Goal: Navigation & Orientation: Understand site structure

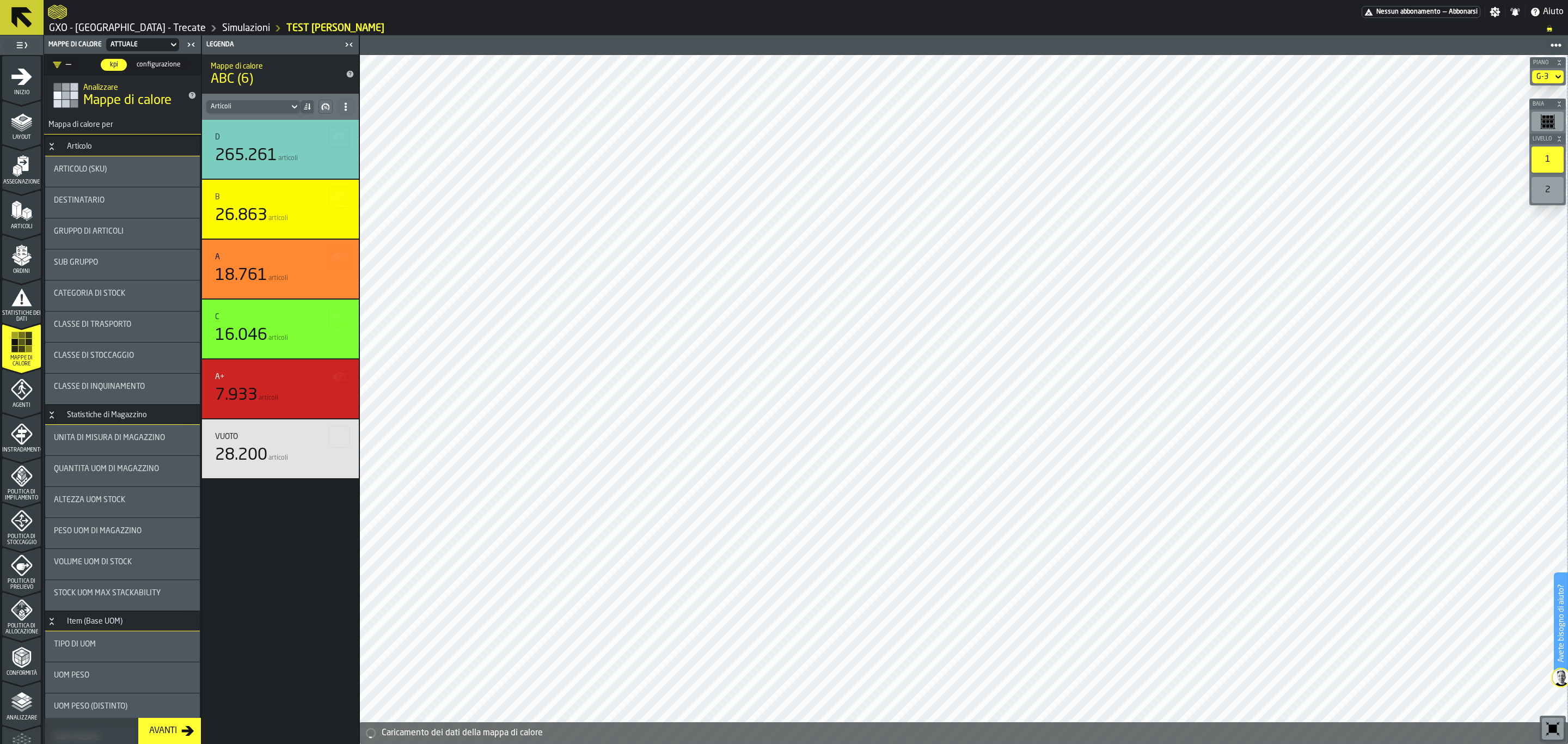
click at [1552, 67] on button "Piano" at bounding box center [1548, 63] width 36 height 11
click at [1552, 61] on span "Piano" at bounding box center [1544, 63] width 20 height 6
click at [1544, 77] on div "G-3" at bounding box center [1542, 76] width 12 height 9
click at [1539, 94] on div "G-0" at bounding box center [1529, 96] width 56 height 13
click at [1505, 91] on div "G-0" at bounding box center [1529, 96] width 56 height 13
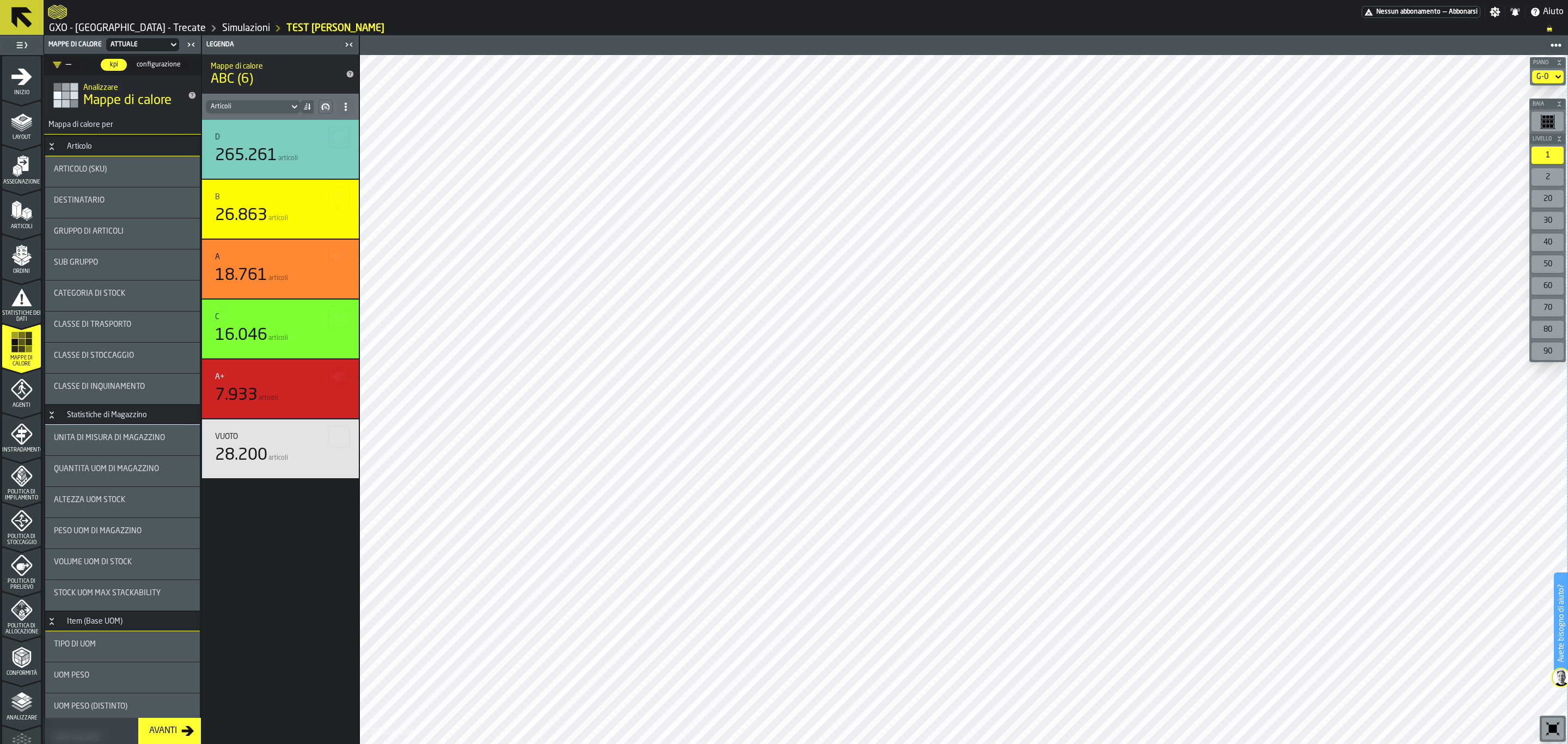
click at [5, 7] on button at bounding box center [22, 17] width 44 height 35
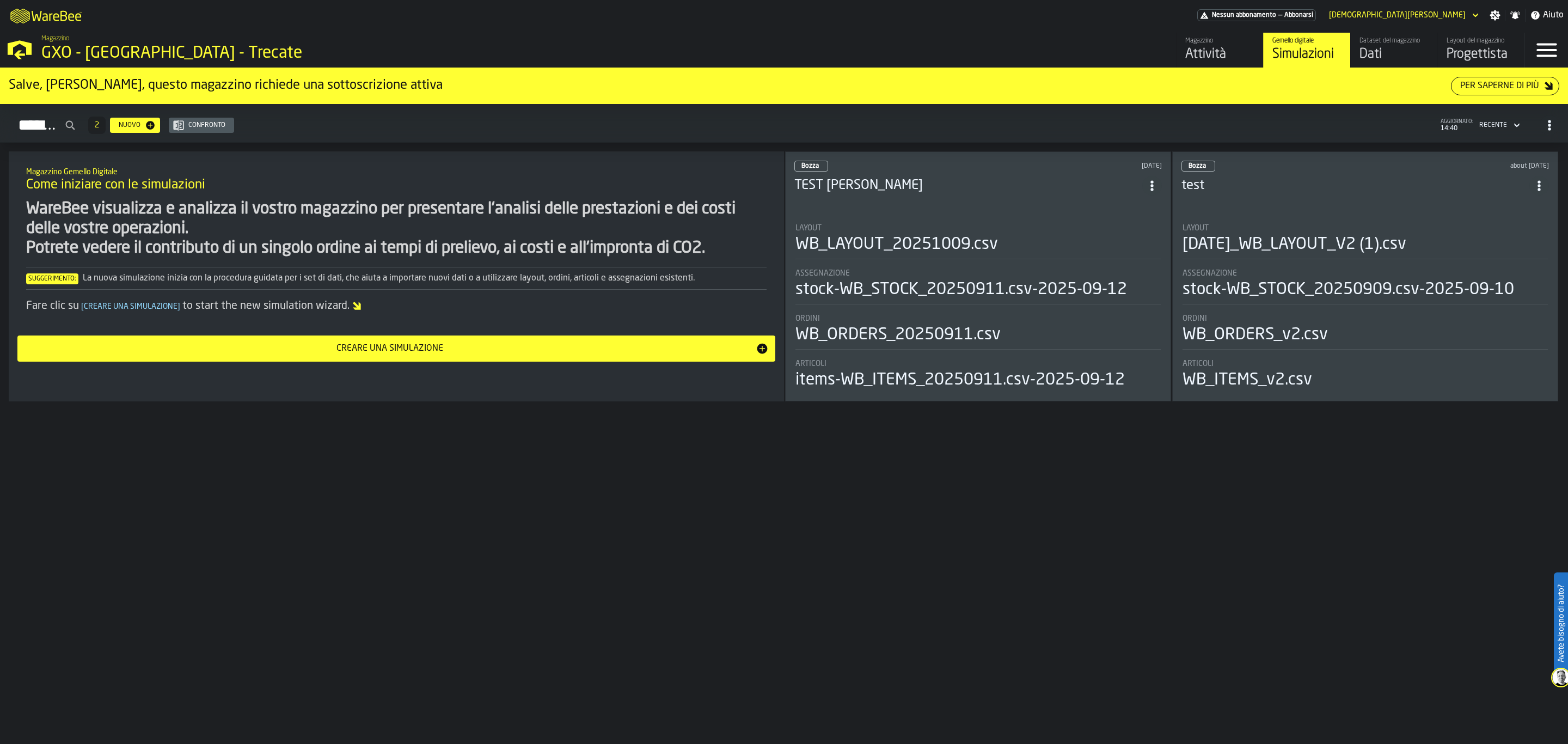
click at [1392, 25] on div "M A K I N G W A R E H O U S E S M O R E EF F I C I E N T Nessun abbonamento — A…" at bounding box center [784, 15] width 1568 height 31
click at [1392, 36] on link "Dataset del magazzino Dati" at bounding box center [1394, 50] width 87 height 35
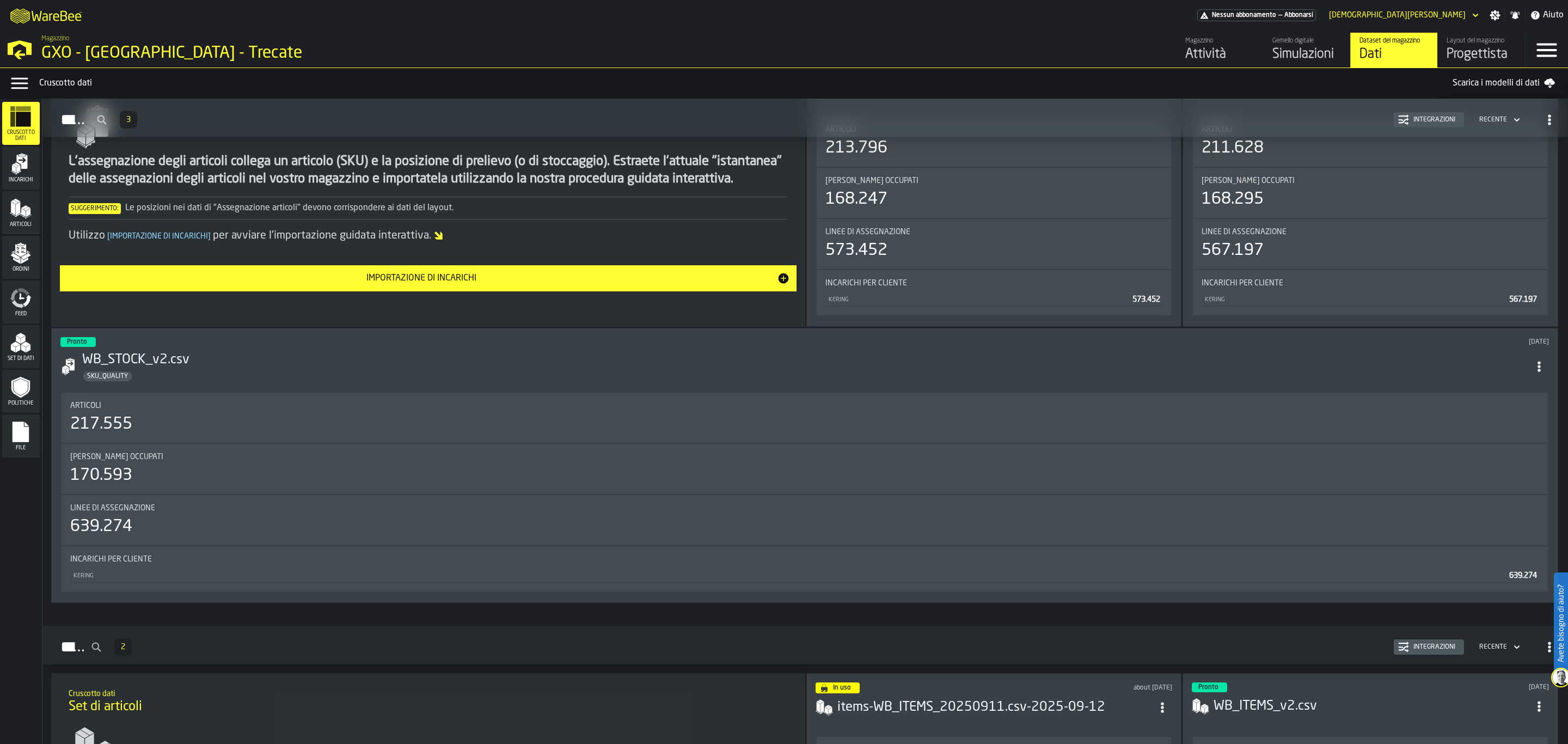
click at [16, 174] on icon "menu Incarichi" at bounding box center [20, 164] width 22 height 22
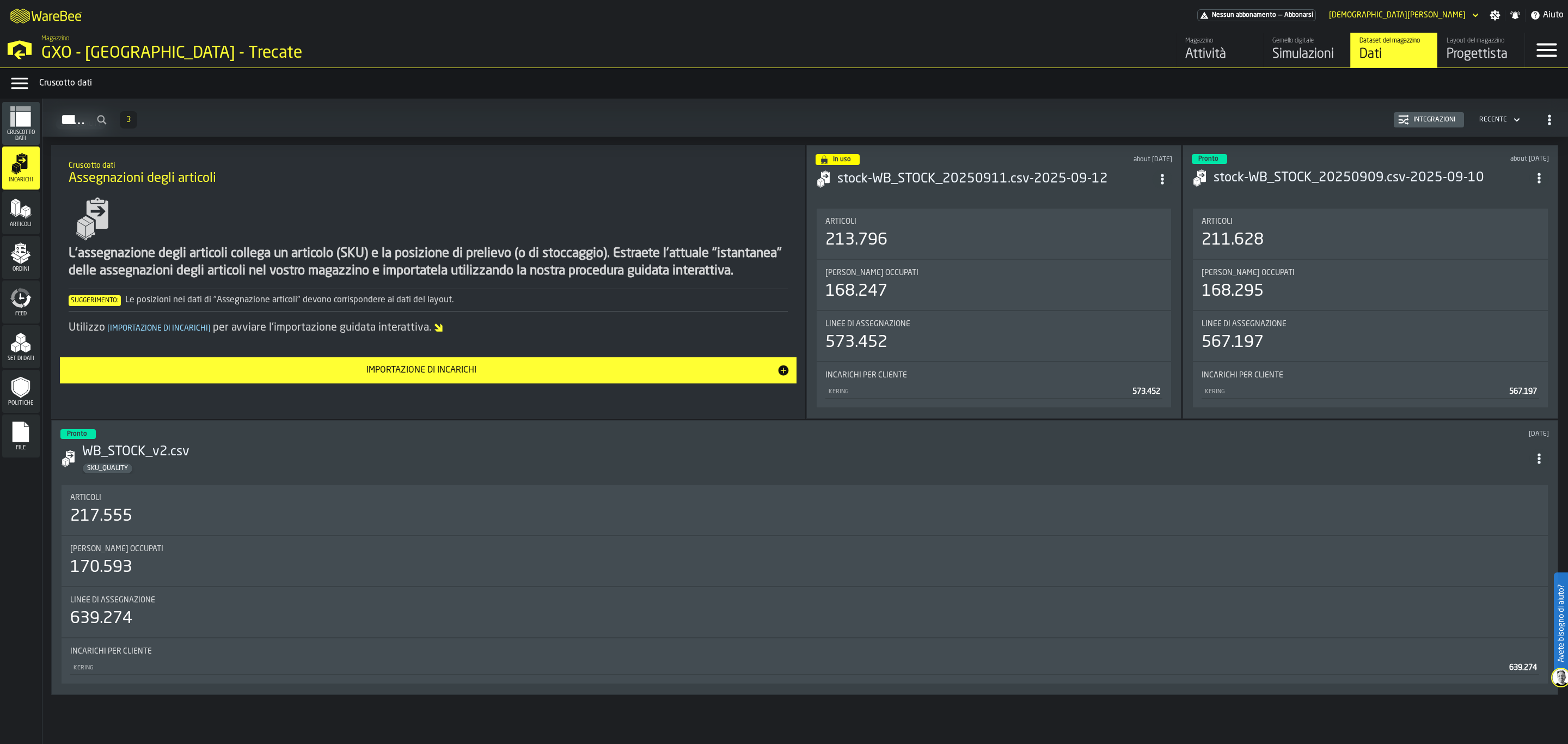
click at [18, 225] on span "Articoli" at bounding box center [20, 225] width 37 height 6
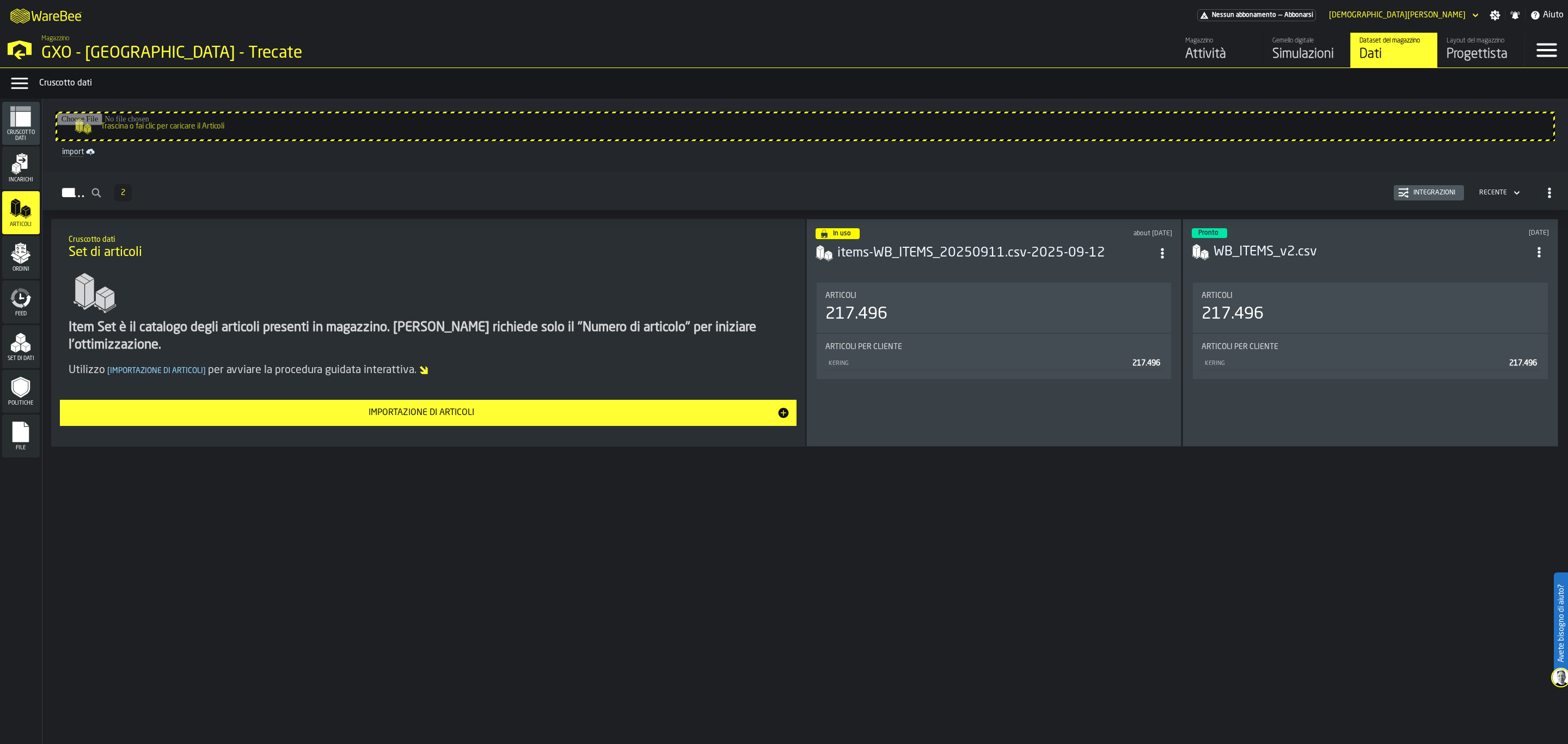
click at [23, 272] on span "Ordini" at bounding box center [20, 269] width 37 height 6
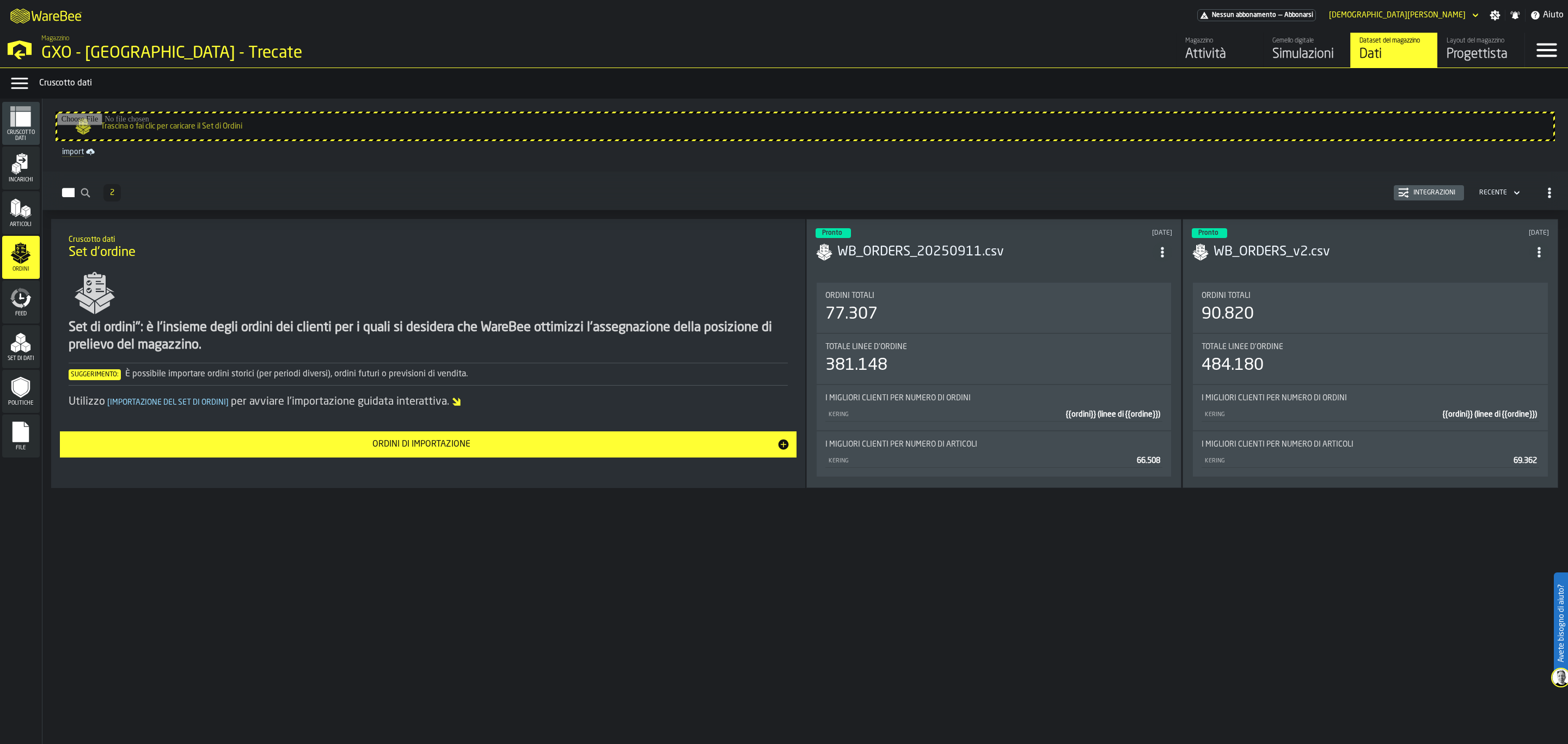
click at [13, 307] on icon "menu Feed" at bounding box center [20, 298] width 22 height 22
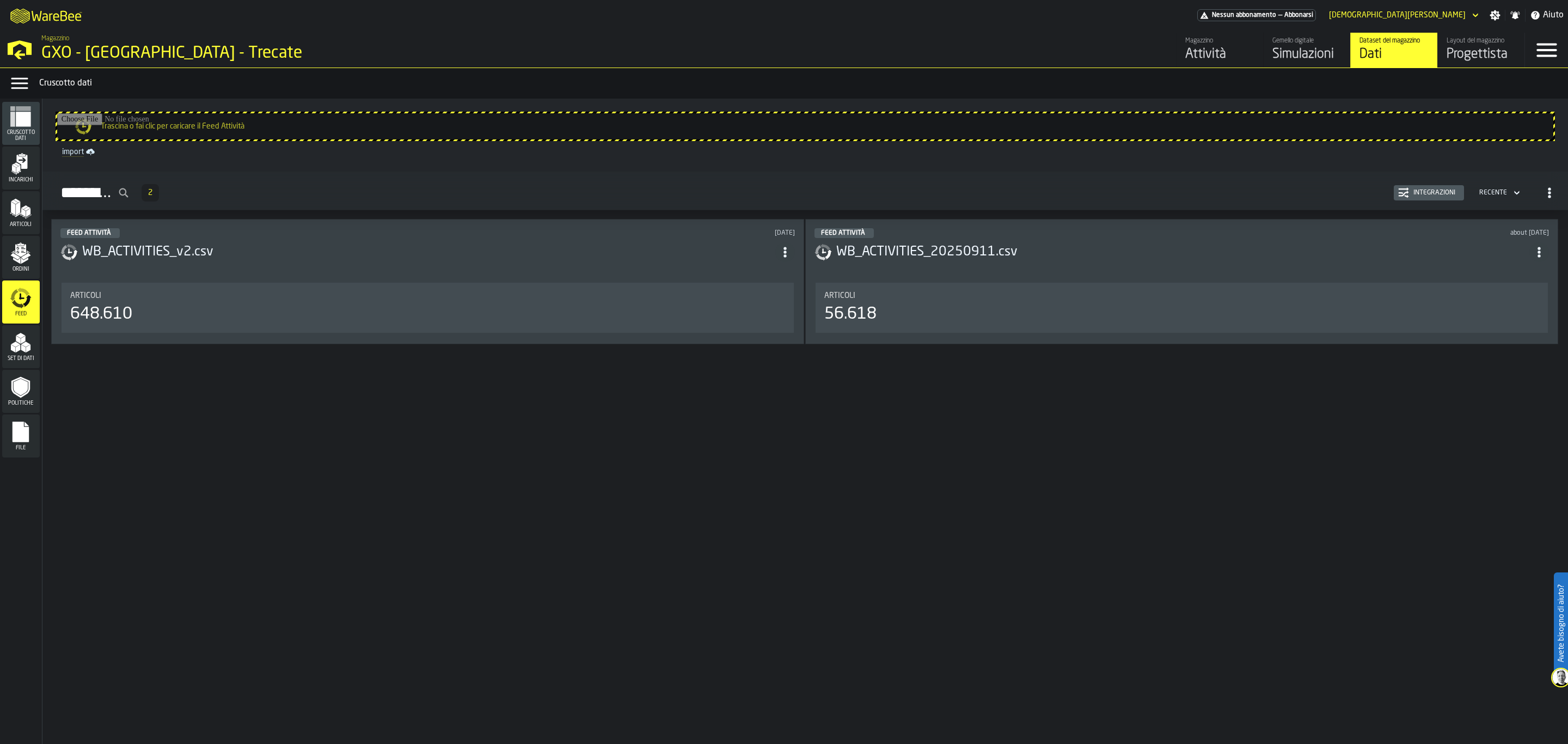
click at [38, 328] on div "Set di dati" at bounding box center [20, 346] width 37 height 43
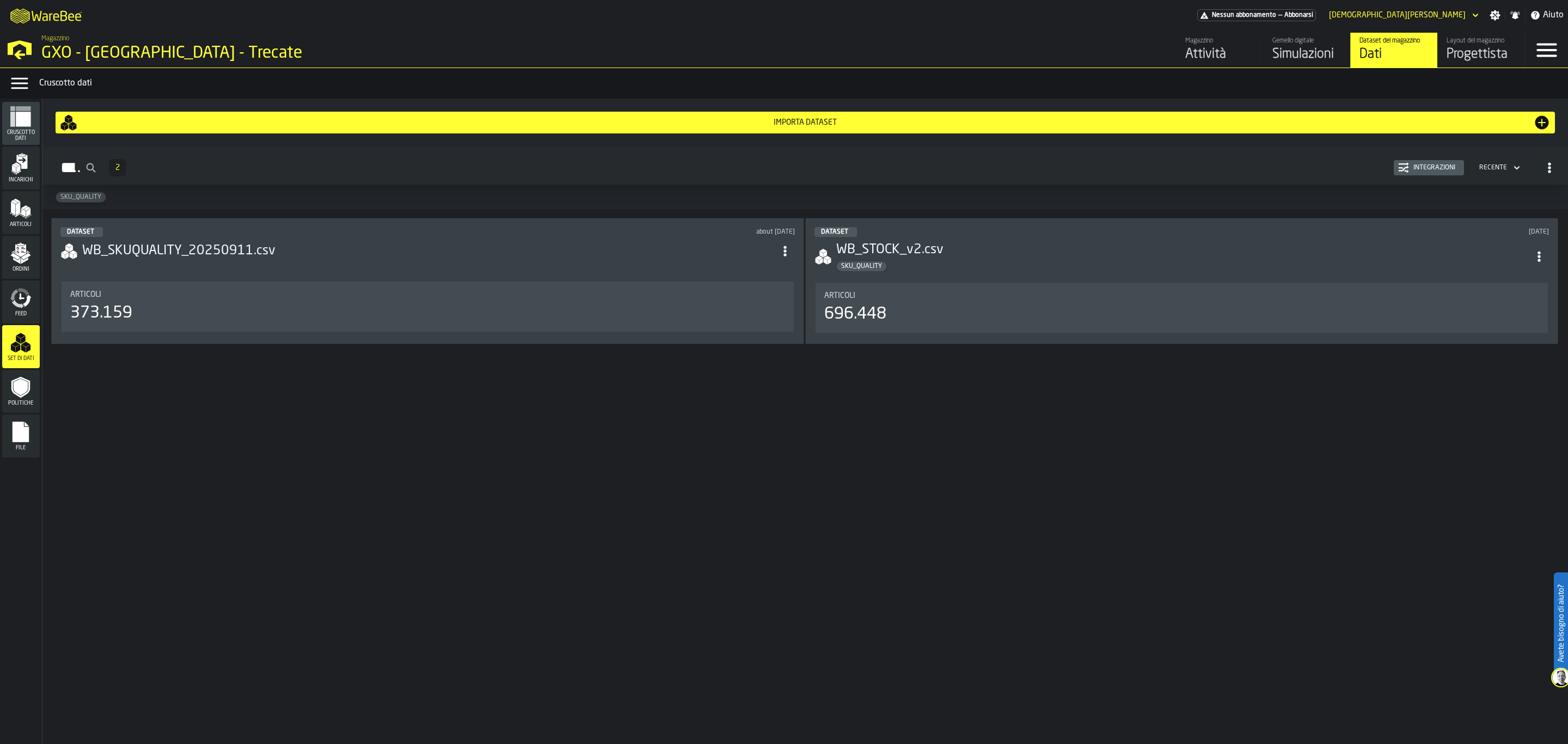
click at [12, 374] on div "Politiche" at bounding box center [20, 391] width 37 height 43
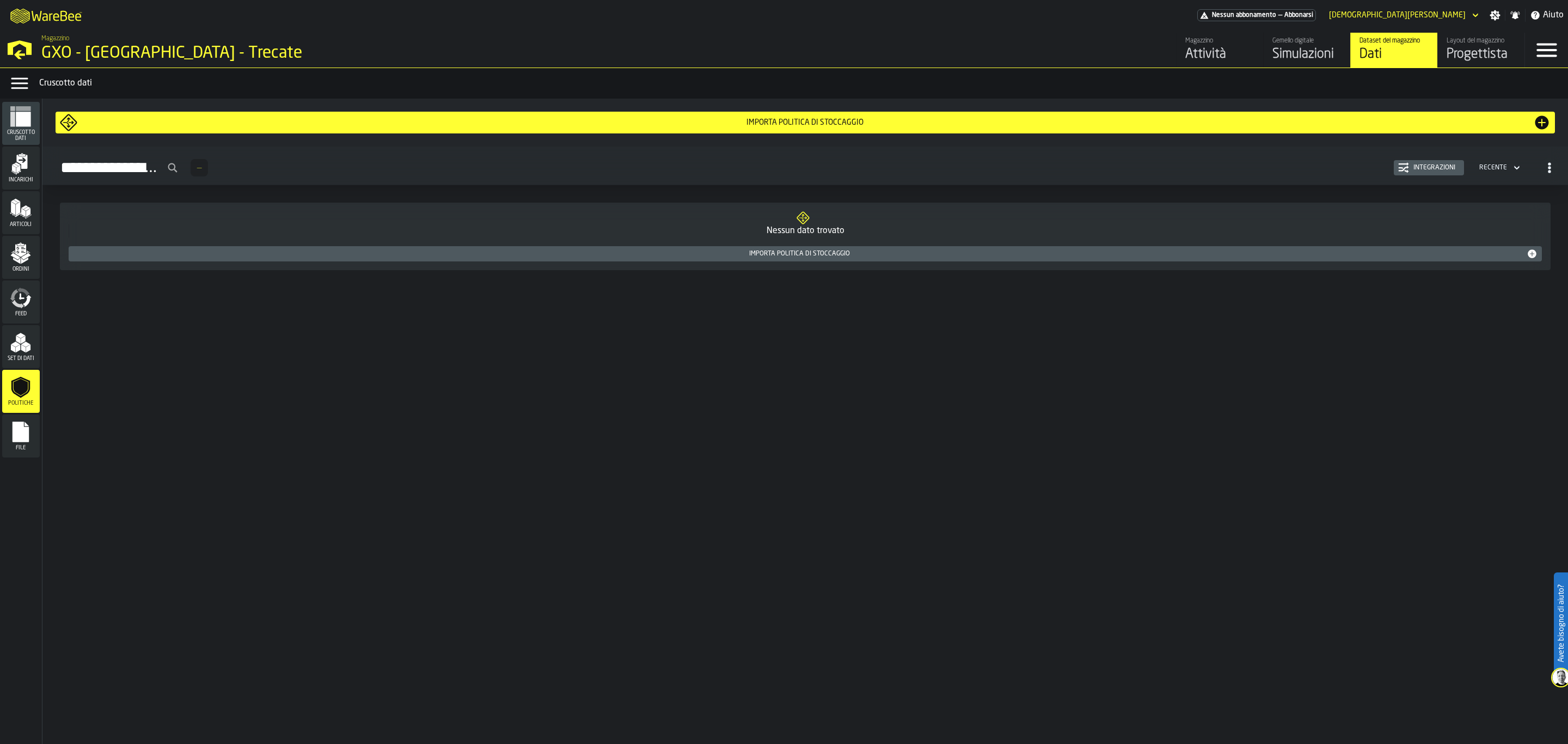
click at [18, 434] on rect "menu File" at bounding box center [20, 435] width 16 height 7
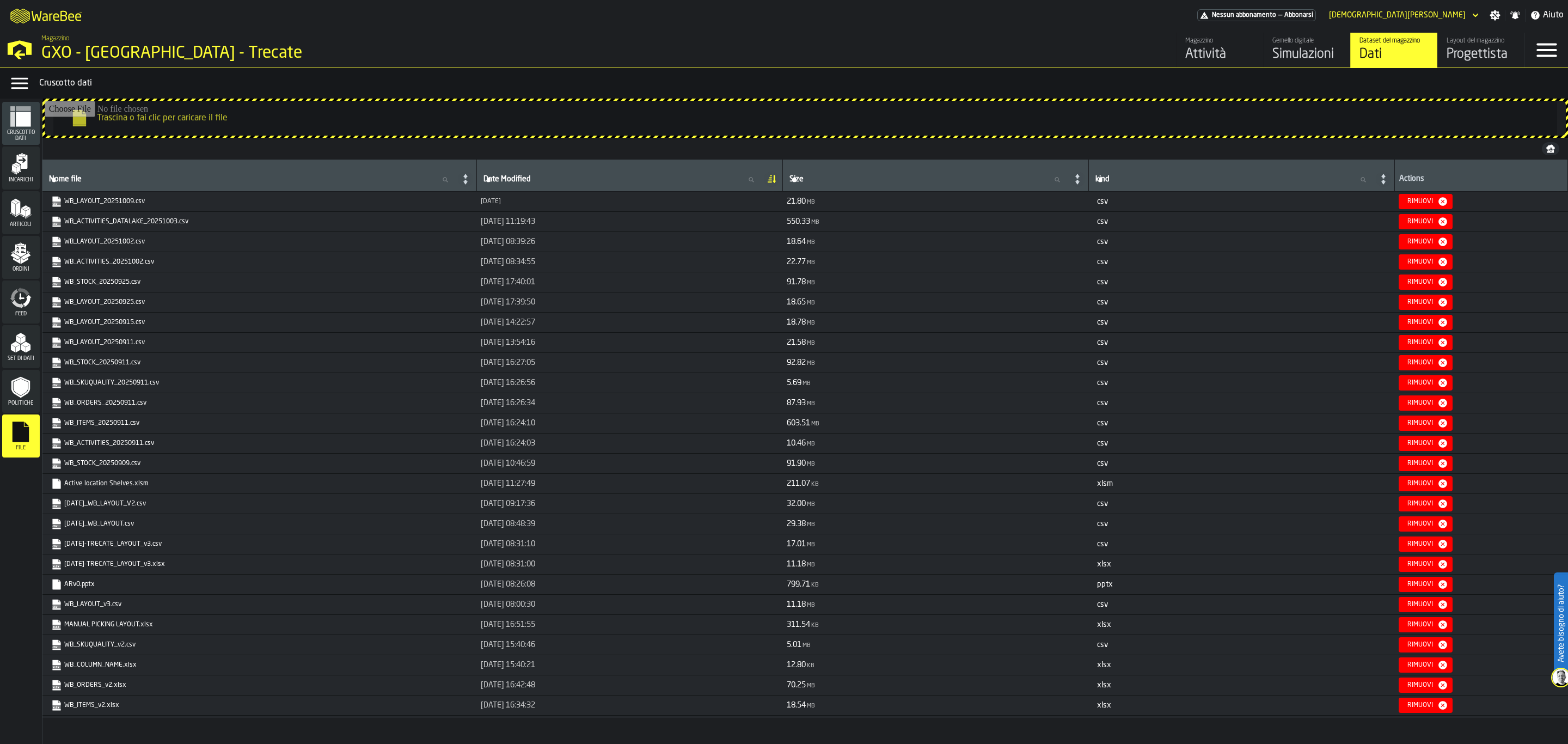
scroll to position [46, 0]
